Goal: Information Seeking & Learning: Learn about a topic

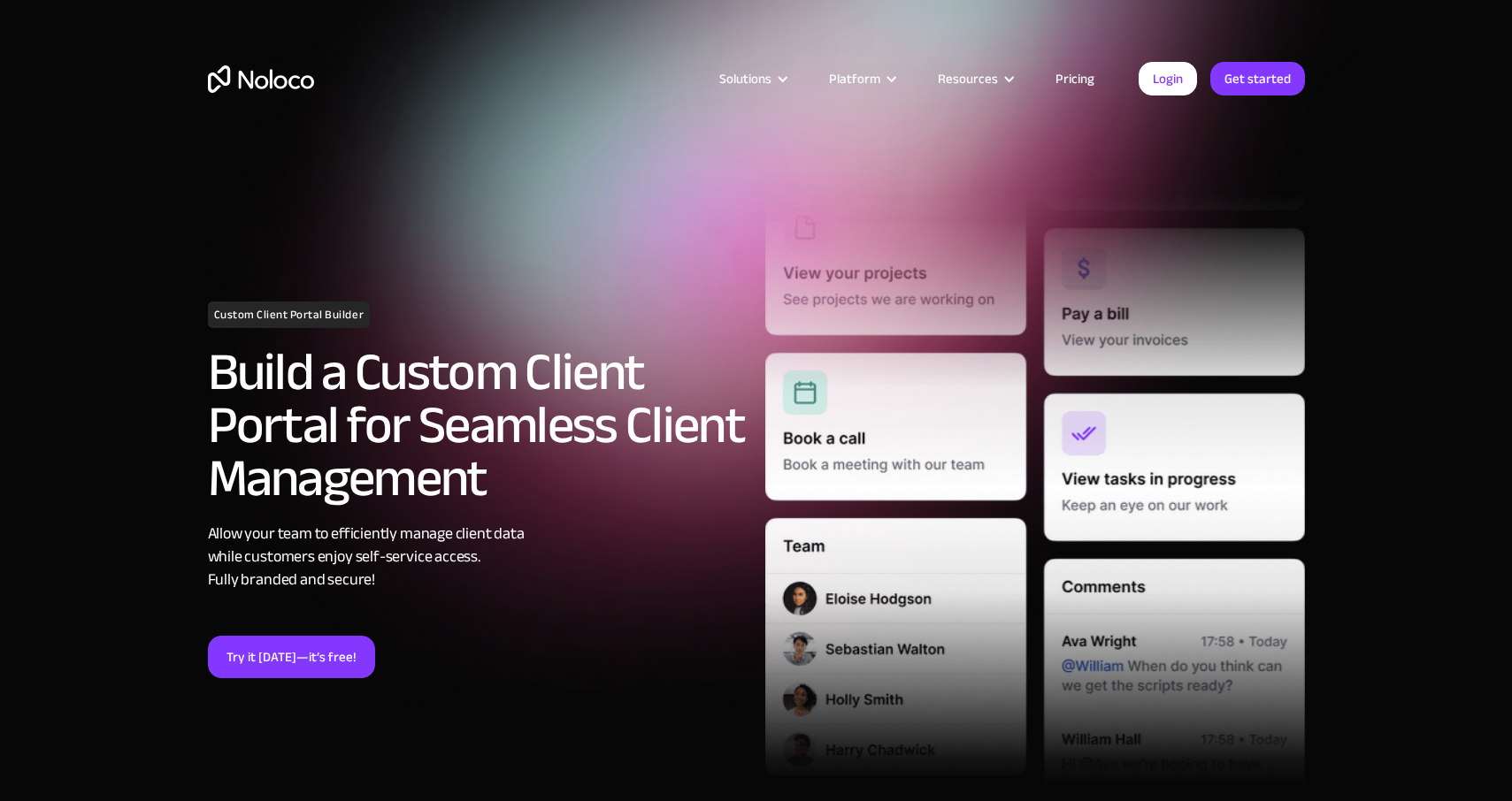
click at [268, 84] on img "home" at bounding box center [261, 79] width 106 height 28
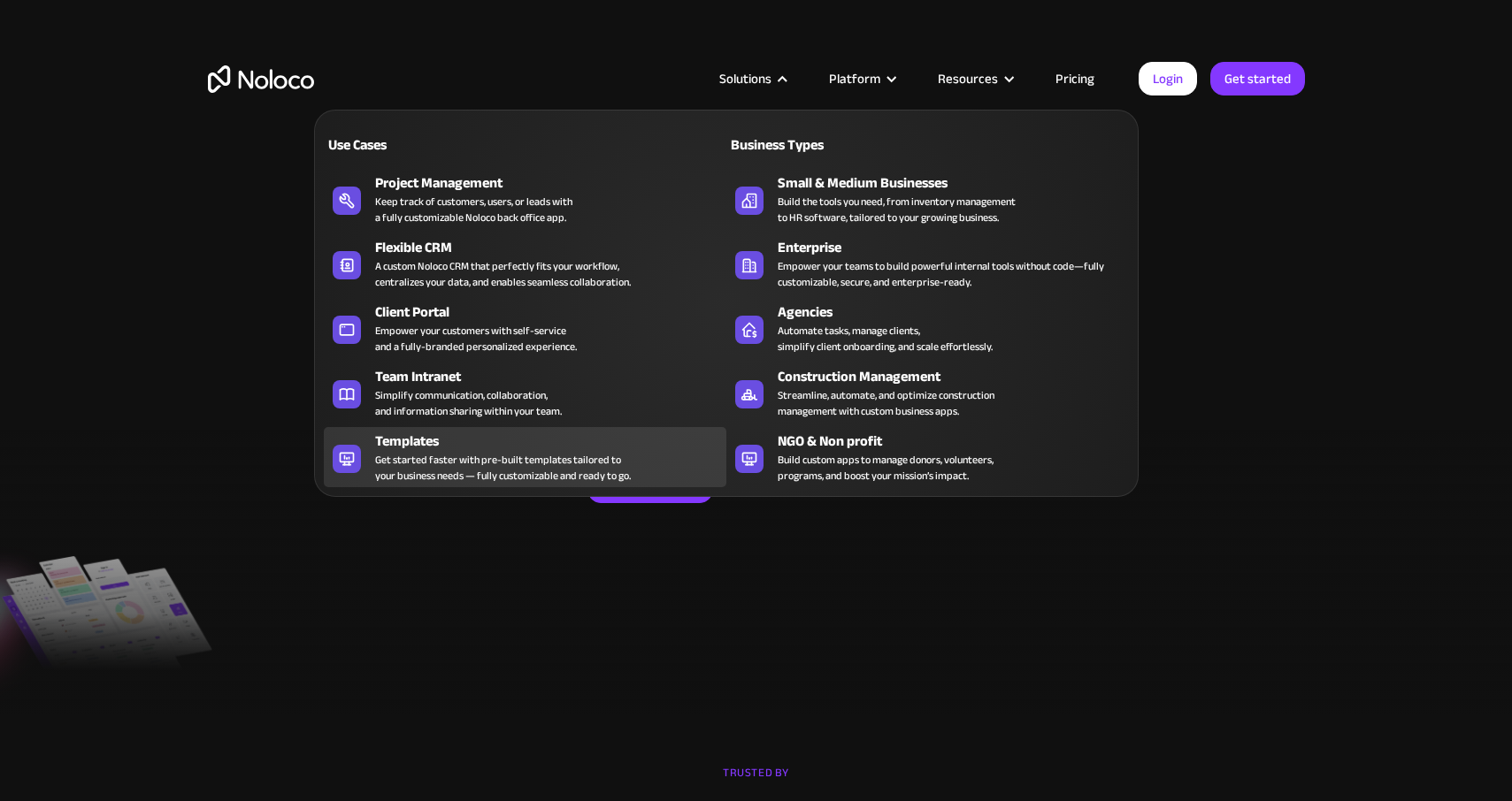
click at [393, 469] on div "Get started faster with pre-built templates tailored to your business needs — f…" at bounding box center [503, 468] width 255 height 32
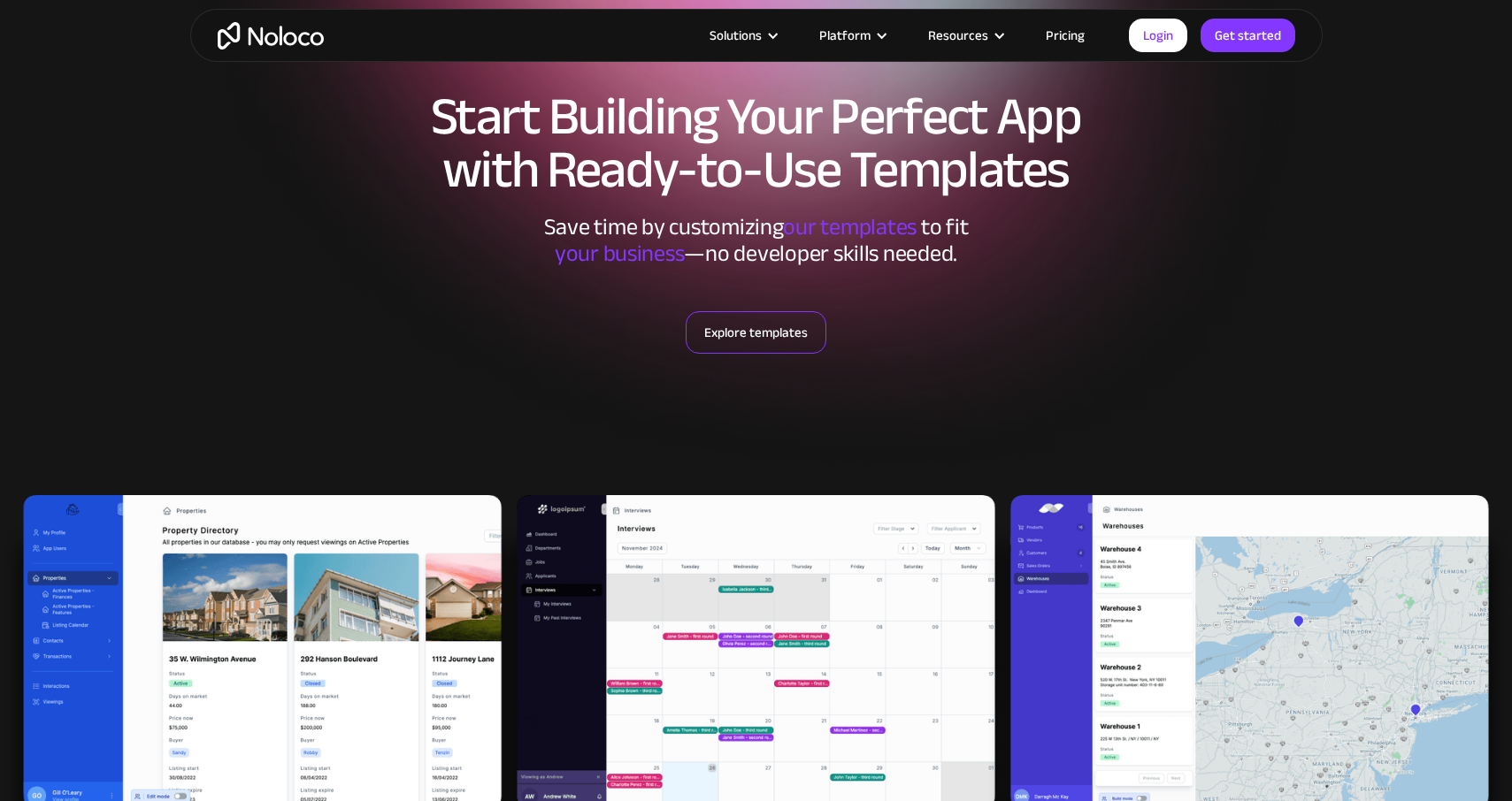
scroll to position [198, 0]
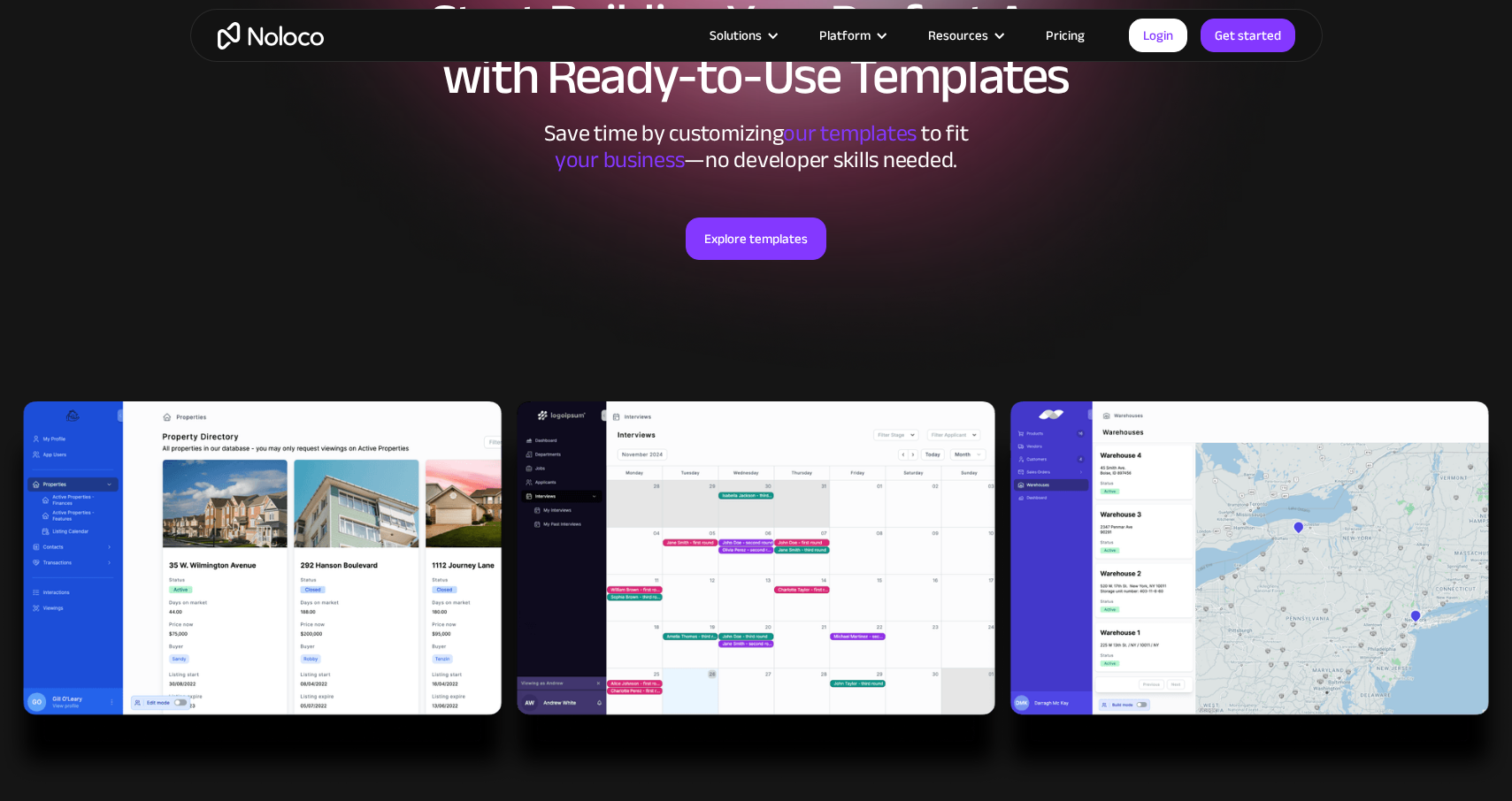
click at [767, 262] on div "Explore templates" at bounding box center [756, 261] width 1097 height 175
click at [763, 238] on link "Explore templates" at bounding box center [756, 239] width 140 height 43
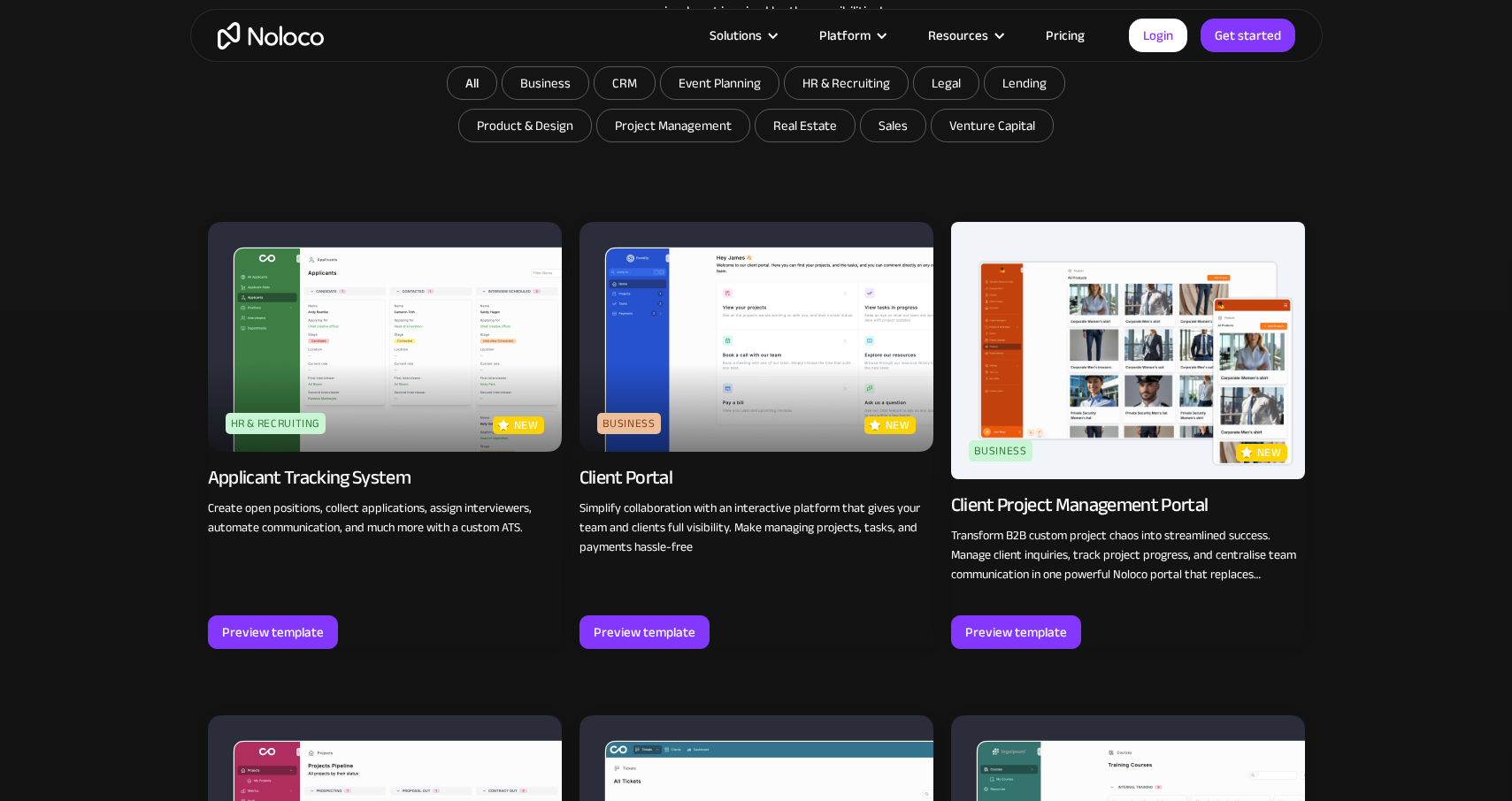
scroll to position [1163, 0]
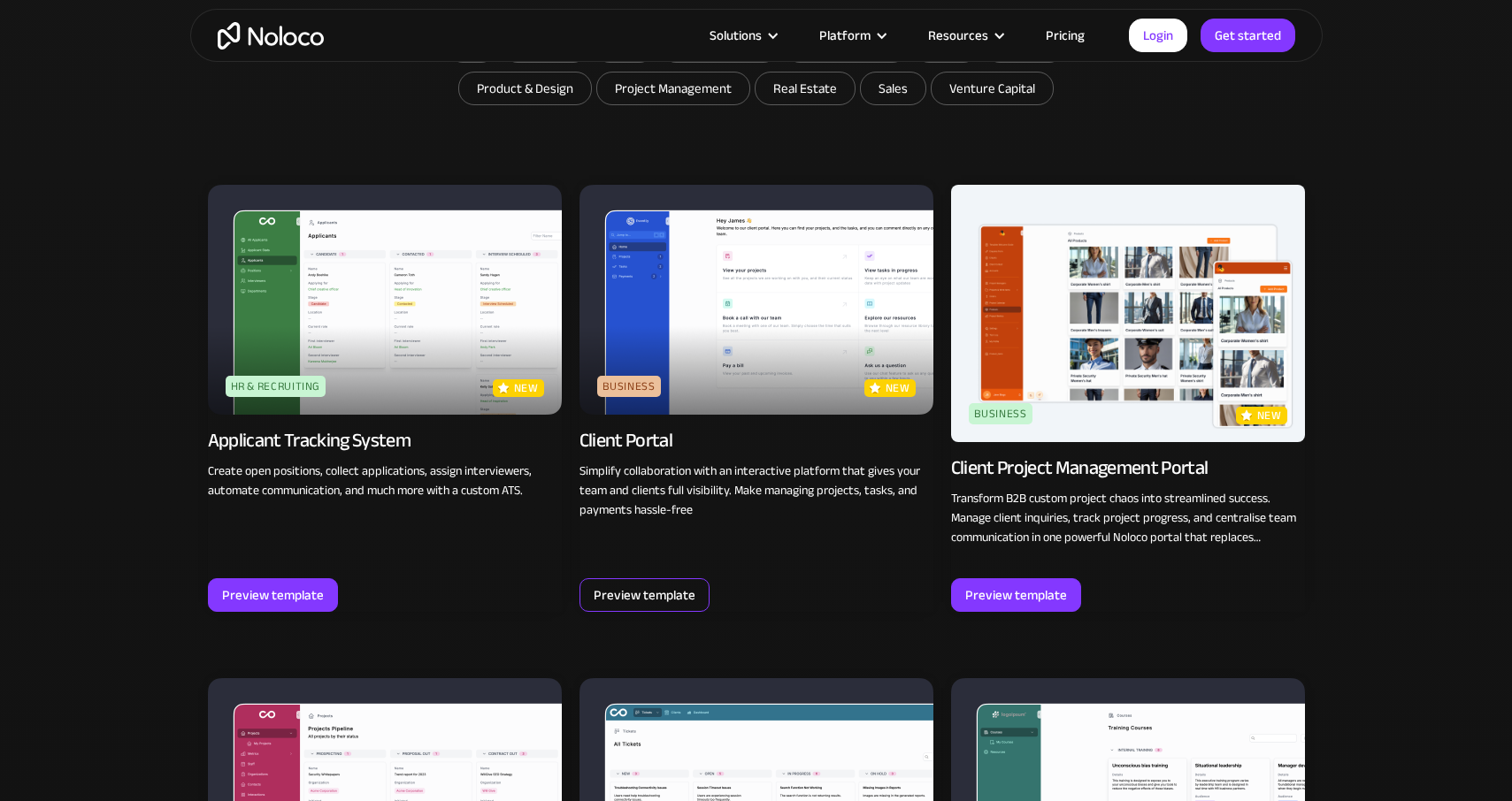
click at [645, 589] on div "Preview template" at bounding box center [645, 596] width 102 height 23
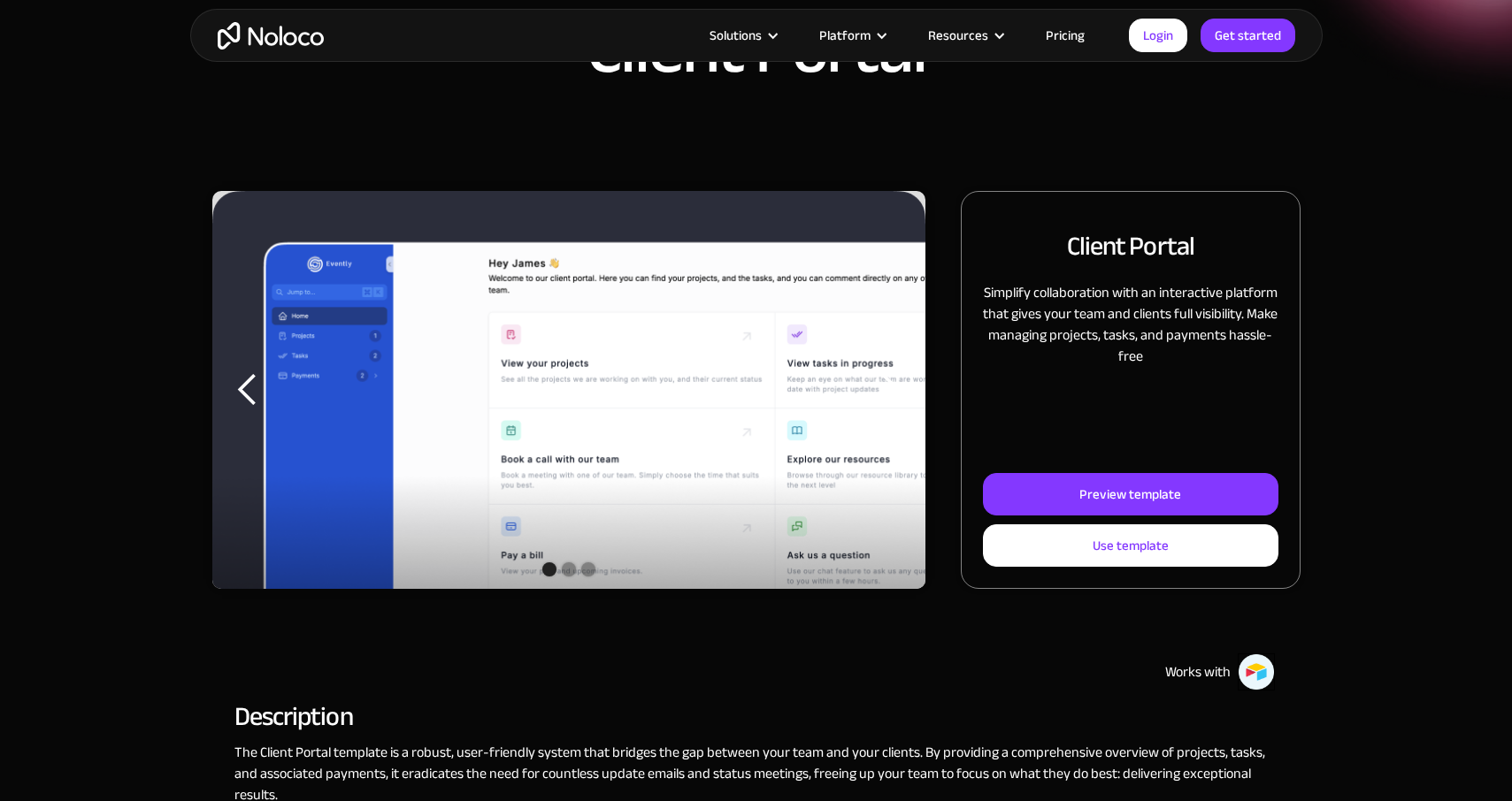
scroll to position [120, 0]
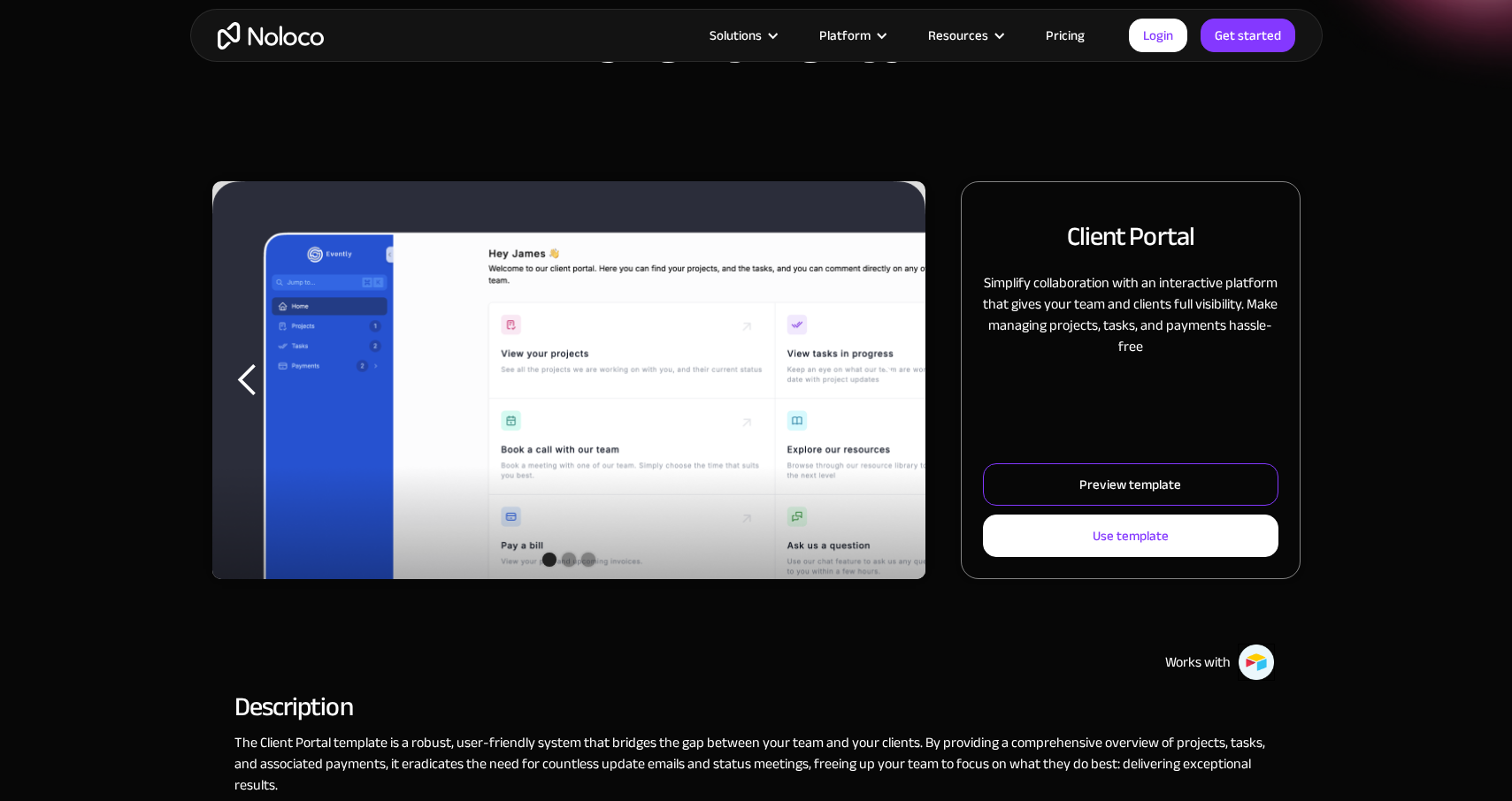
click at [1127, 484] on div "Preview template" at bounding box center [1130, 485] width 102 height 23
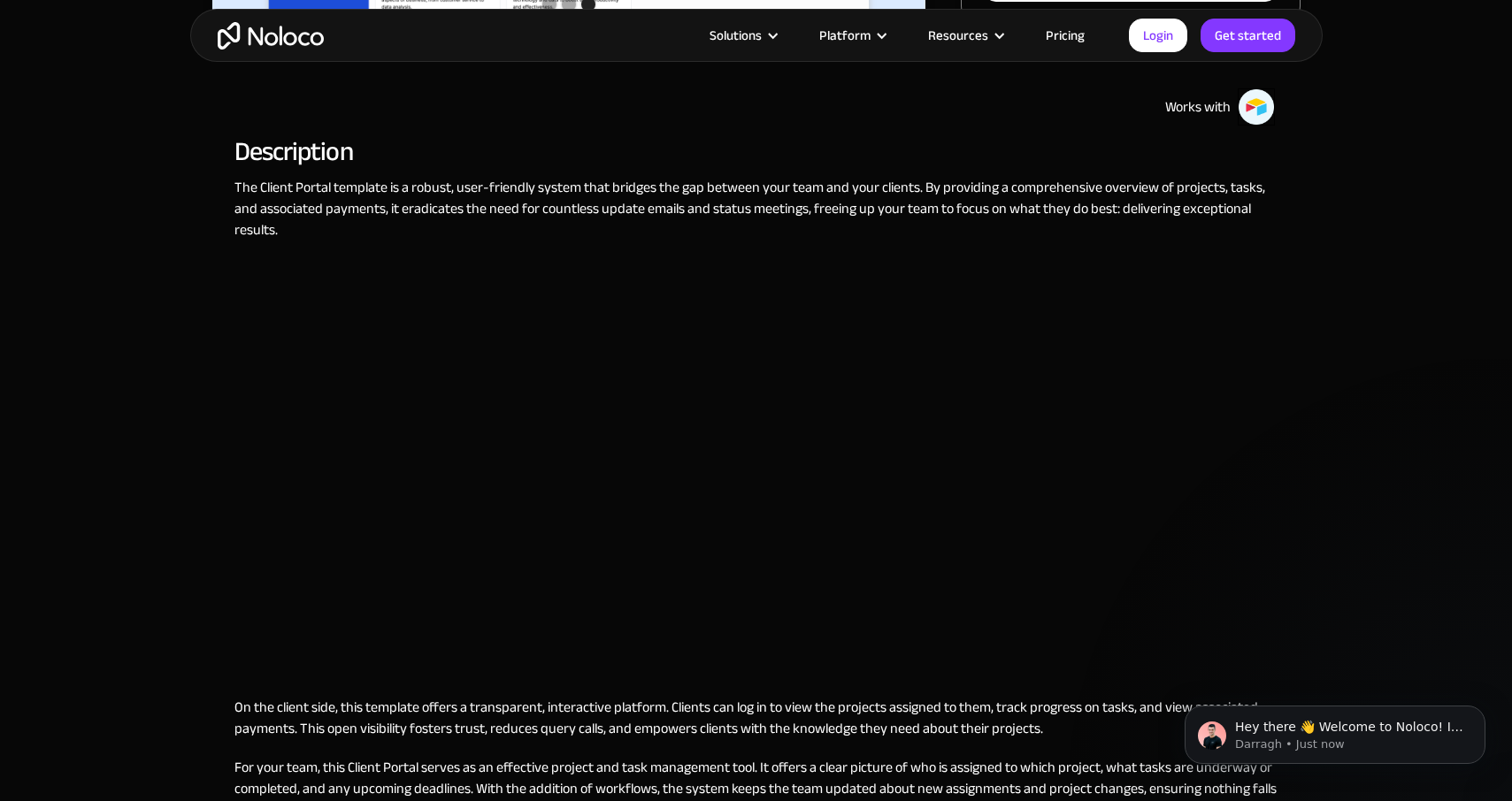
scroll to position [900, 0]
